Goal: Find specific page/section: Find specific page/section

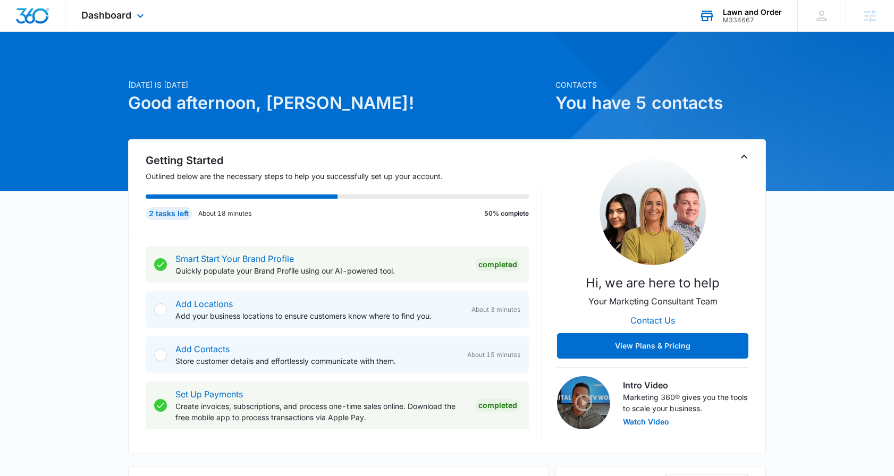
click at [780, 18] on div "M334667" at bounding box center [752, 19] width 59 height 7
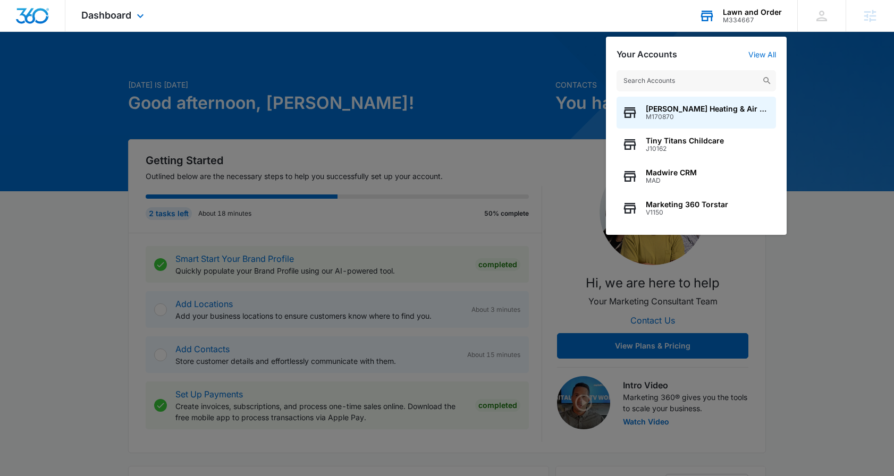
click at [695, 76] on input "text" at bounding box center [697, 80] width 160 height 21
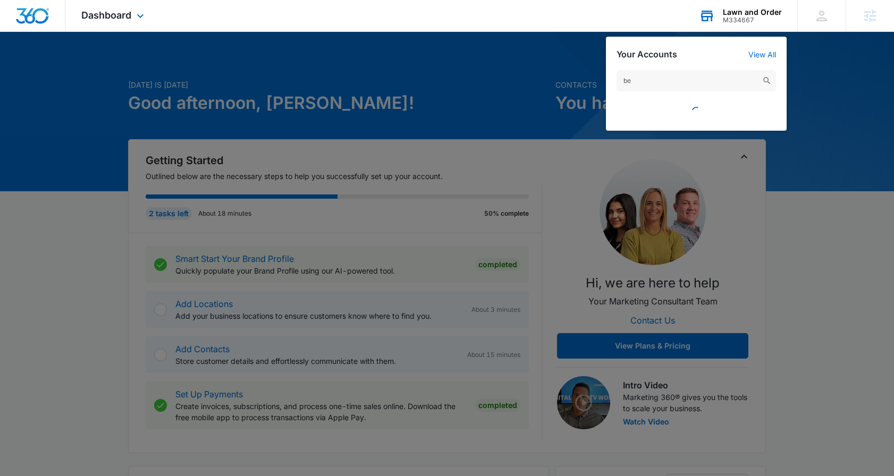
type input "b"
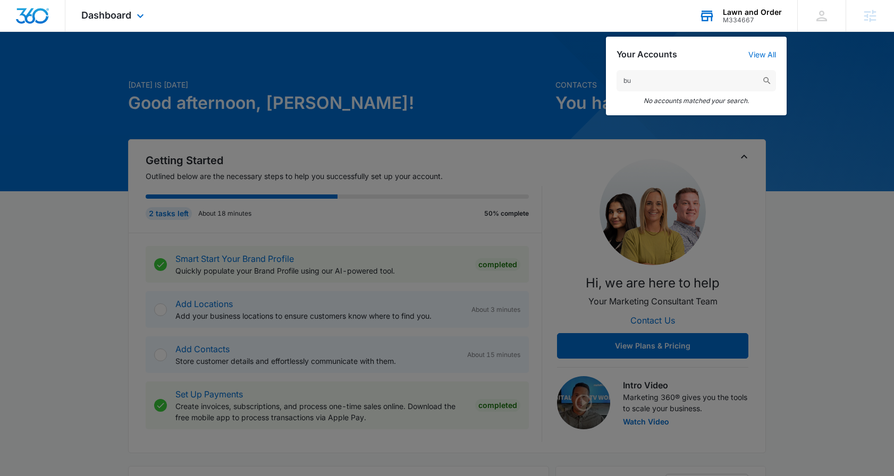
type input "b"
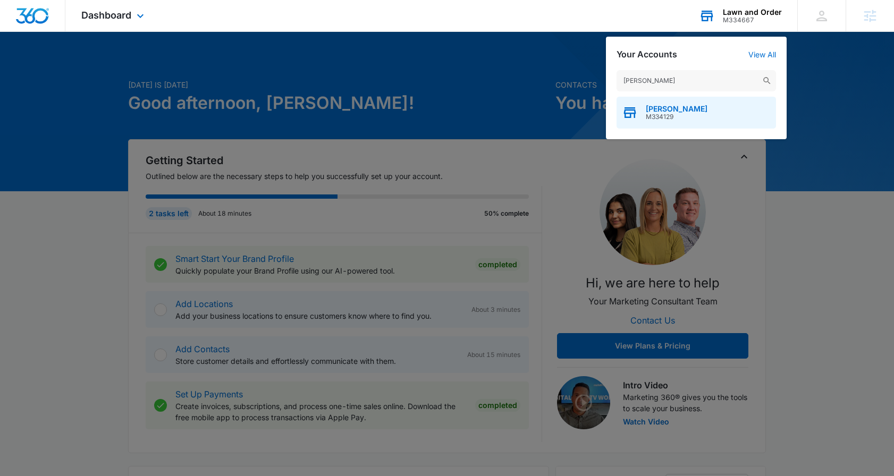
type input "[PERSON_NAME]"
click at [690, 107] on span "[PERSON_NAME]" at bounding box center [677, 109] width 62 height 9
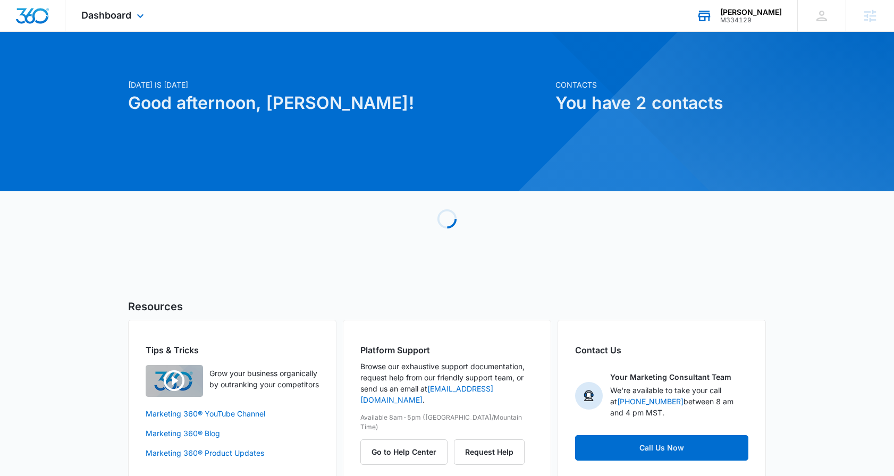
click at [105, 7] on div "Dashboard Apps Reputation Websites Forms CRM Email Social Shop Scheduling Payme…" at bounding box center [113, 15] width 97 height 31
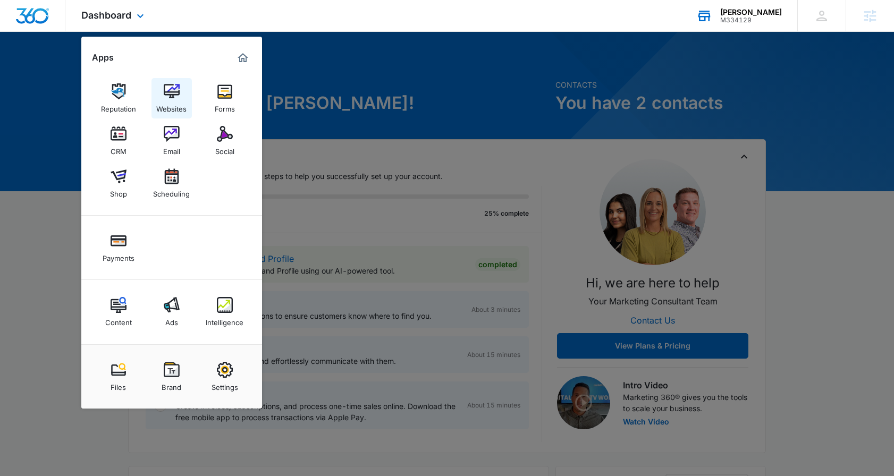
click at [168, 89] on img at bounding box center [172, 91] width 16 height 16
